Goal: Communication & Community: Answer question/provide support

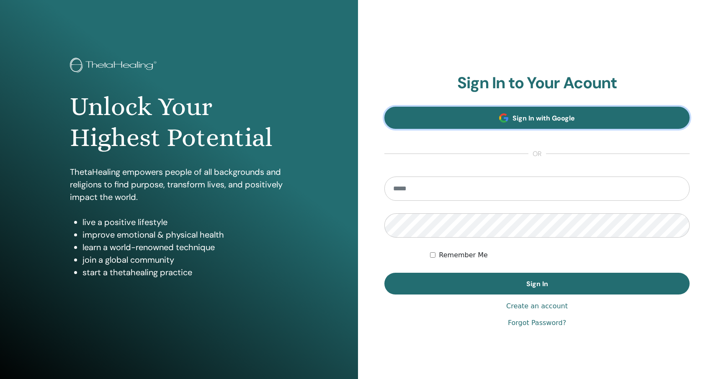
click at [467, 110] on link "Sign In with Google" at bounding box center [536, 118] width 305 height 22
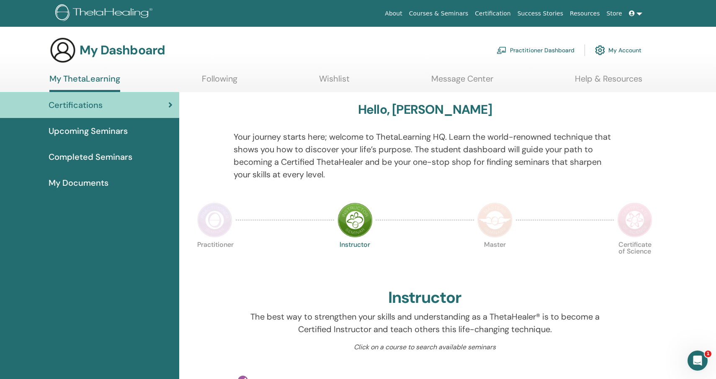
click at [454, 85] on link "Message Center" at bounding box center [462, 82] width 62 height 16
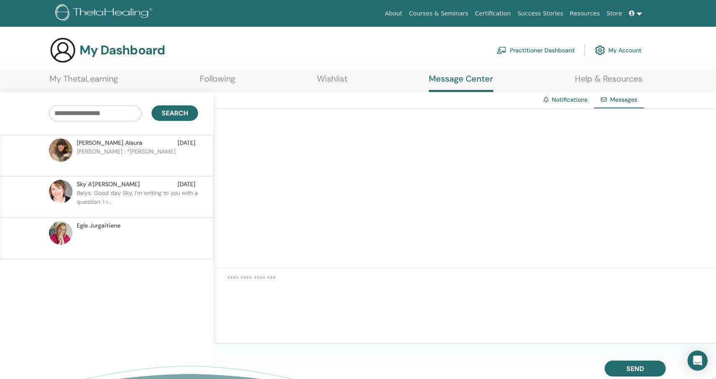
click at [134, 158] on p "Erika : *Balys" at bounding box center [137, 159] width 121 height 25
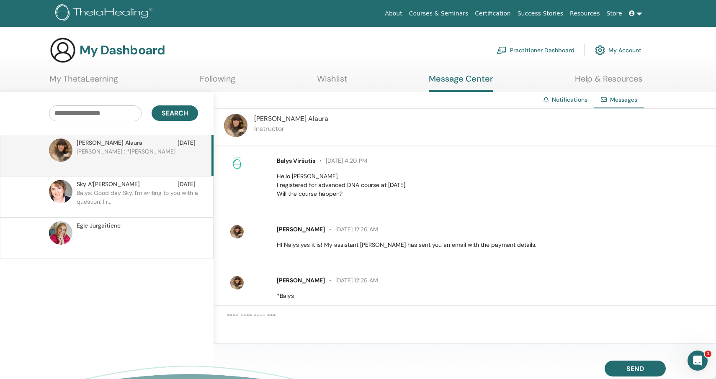
scroll to position [18, 0]
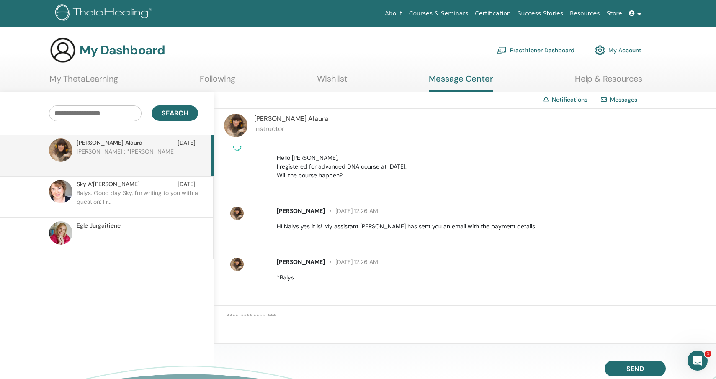
click at [279, 316] on textarea at bounding box center [471, 325] width 489 height 26
type textarea "******"
